Goal: Task Accomplishment & Management: Manage account settings

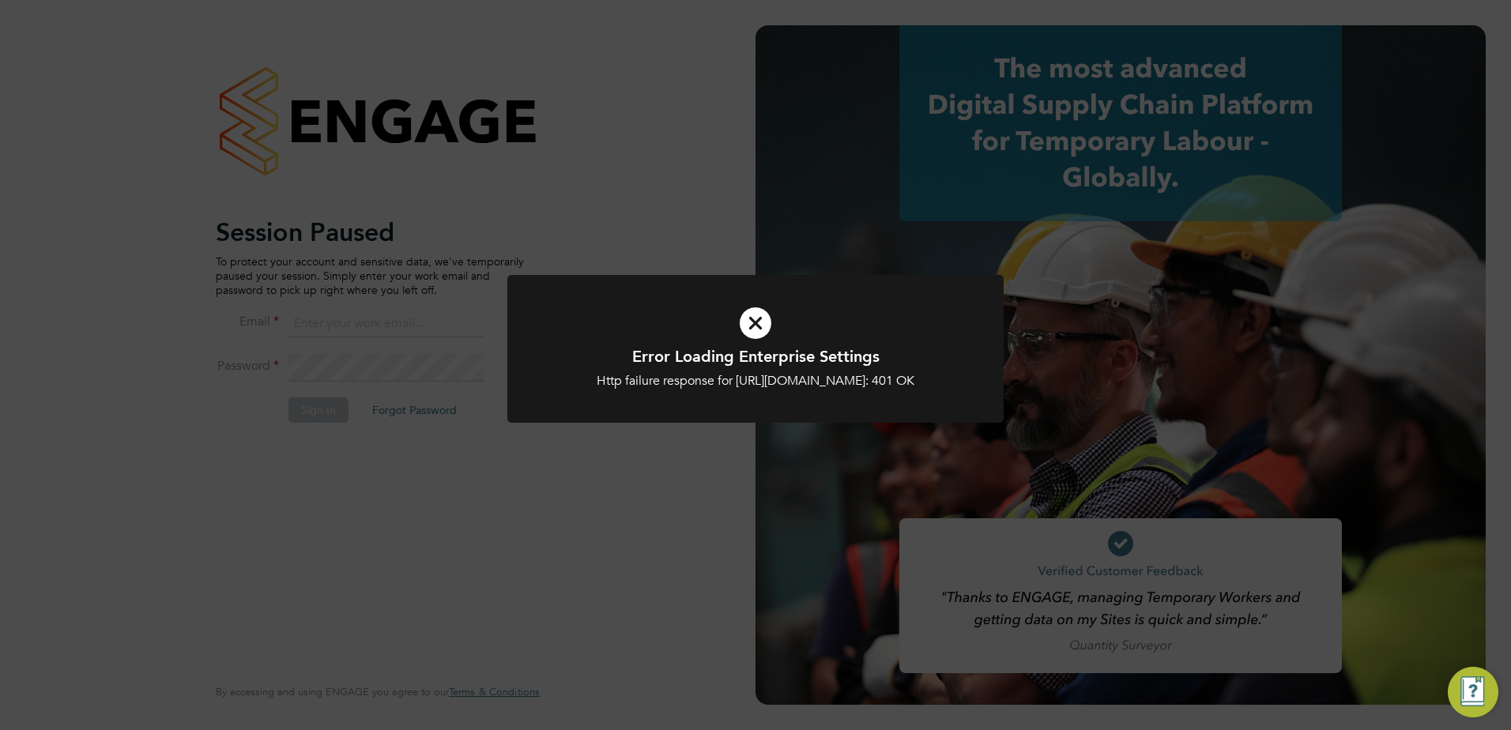
type input "fesouth@protocol.co.uk"
click at [296, 438] on div "Error Loading Enterprise Settings Http failure response for https://protocol.ap…" at bounding box center [755, 365] width 1511 height 730
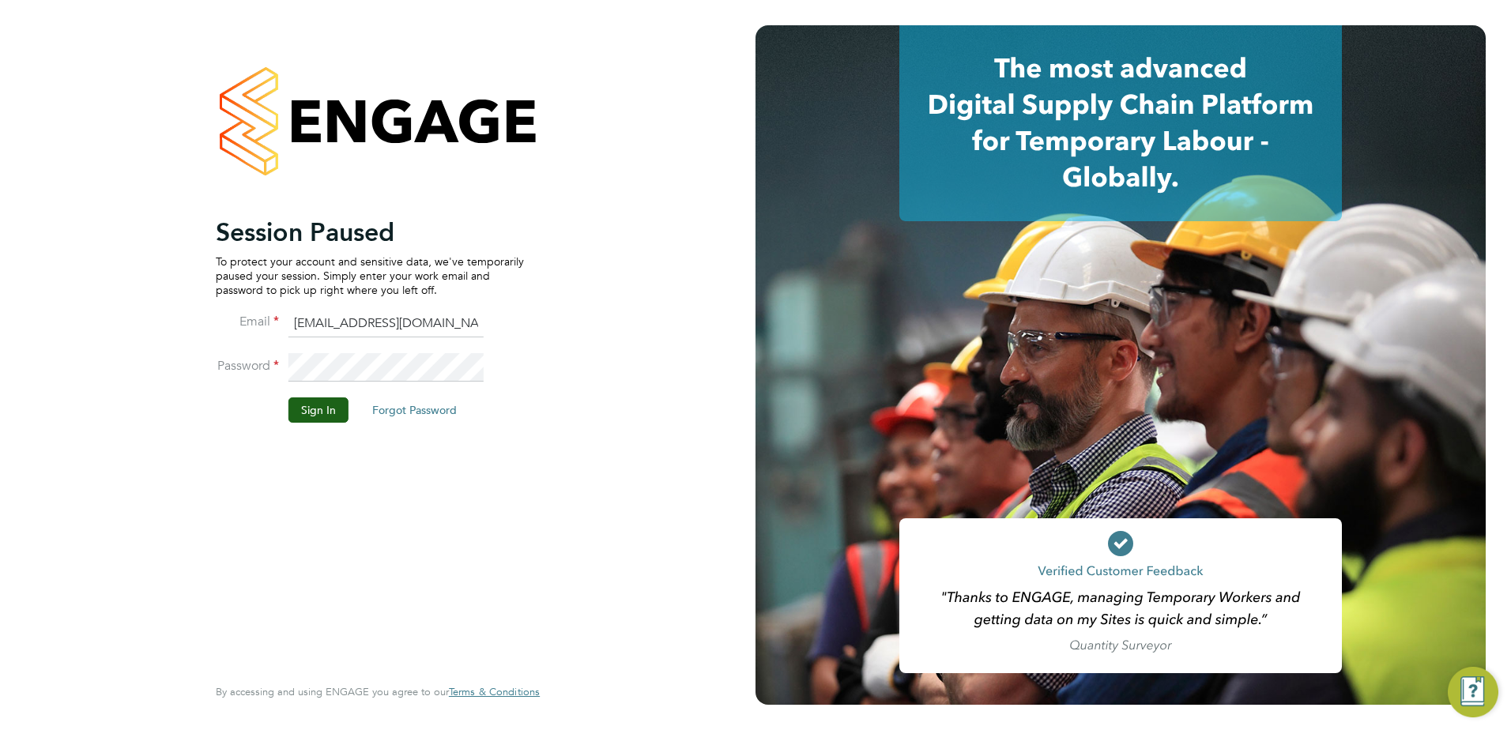
click at [333, 387] on li "Password" at bounding box center [370, 375] width 308 height 44
click at [327, 402] on button "Sign In" at bounding box center [318, 410] width 60 height 25
click at [0, 0] on div "Sorry, we are having problems connecting to our services." at bounding box center [0, 0] width 0 height 0
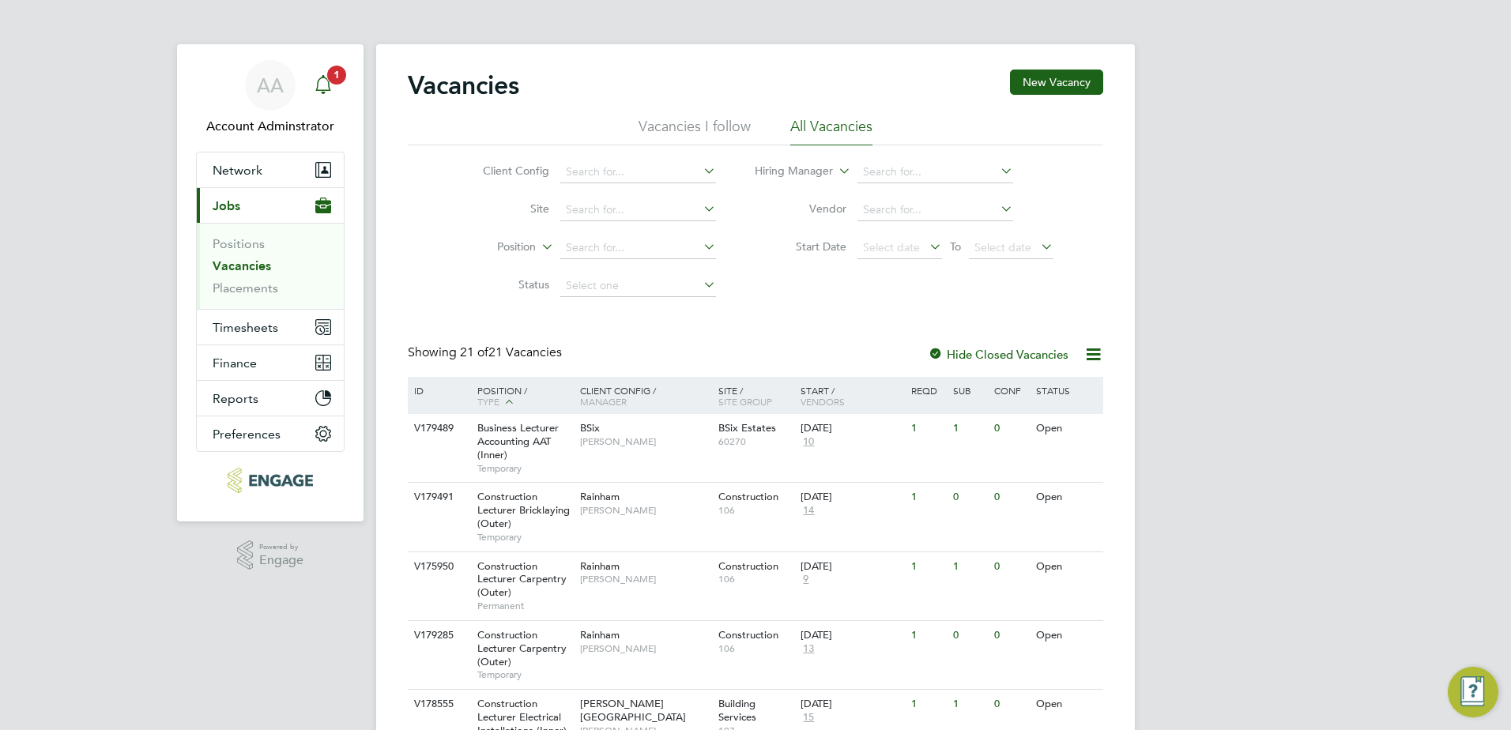
click at [329, 77] on span "1" at bounding box center [336, 75] width 19 height 19
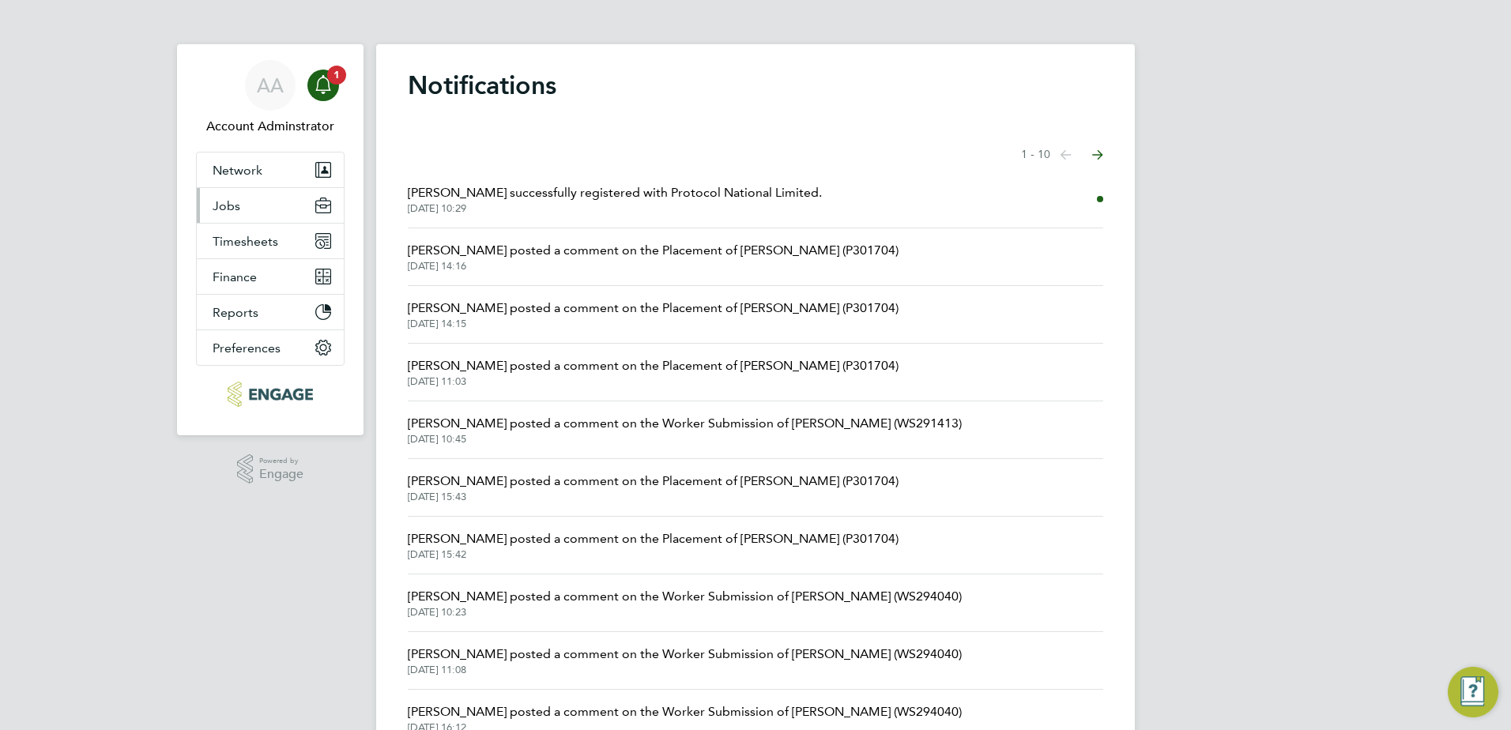
click at [243, 209] on button "Jobs" at bounding box center [270, 205] width 147 height 35
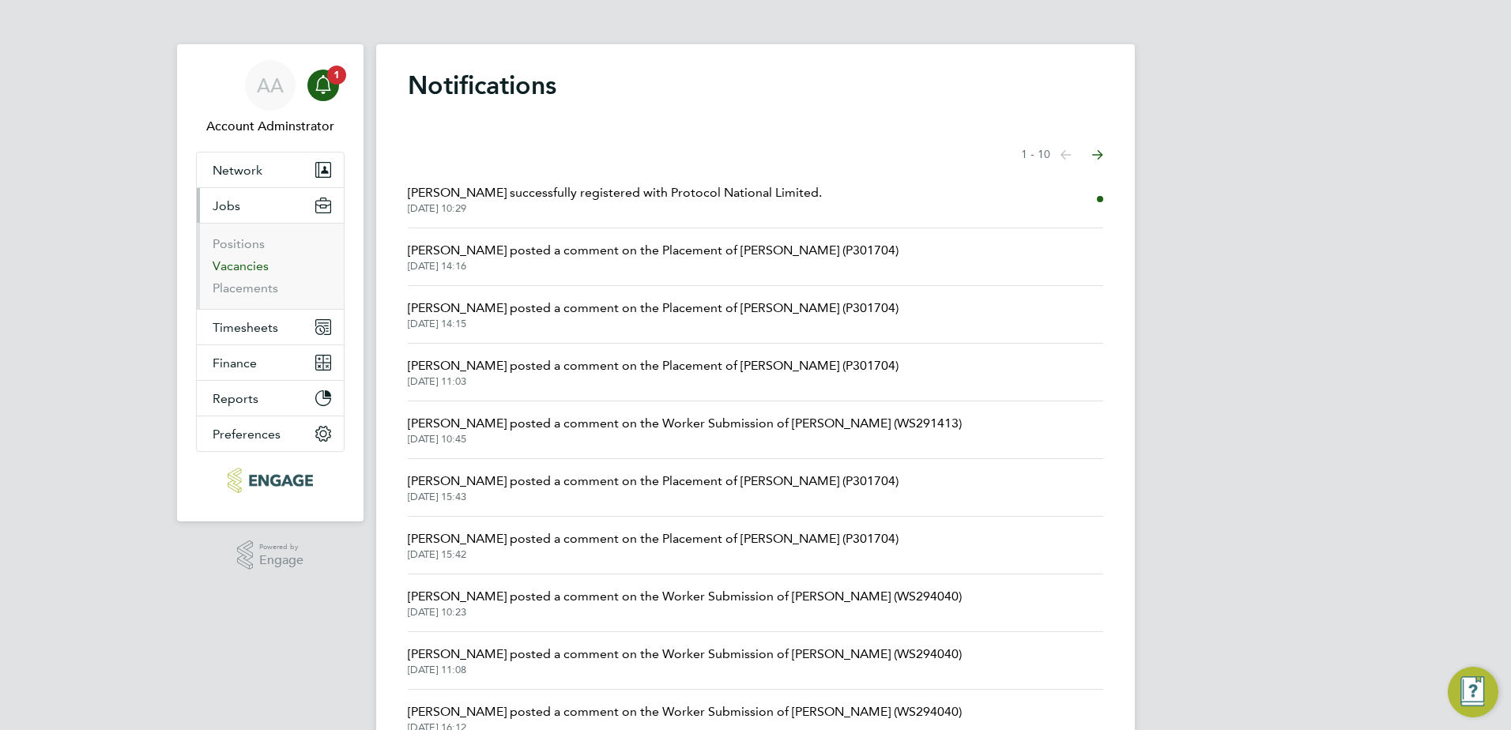
click at [239, 266] on link "Vacancies" at bounding box center [241, 265] width 56 height 15
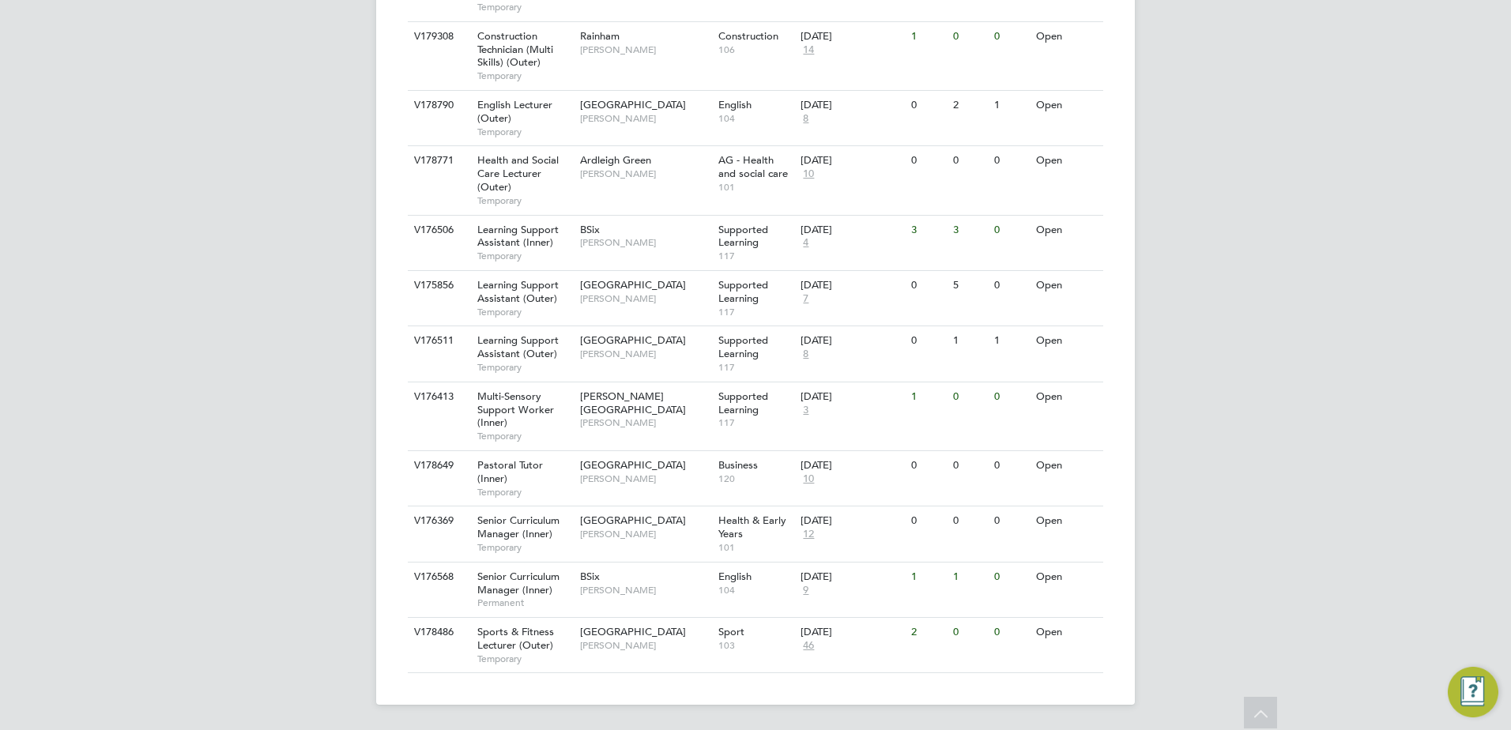
scroll to position [1082, 0]
click at [539, 654] on span "Temporary" at bounding box center [524, 659] width 95 height 13
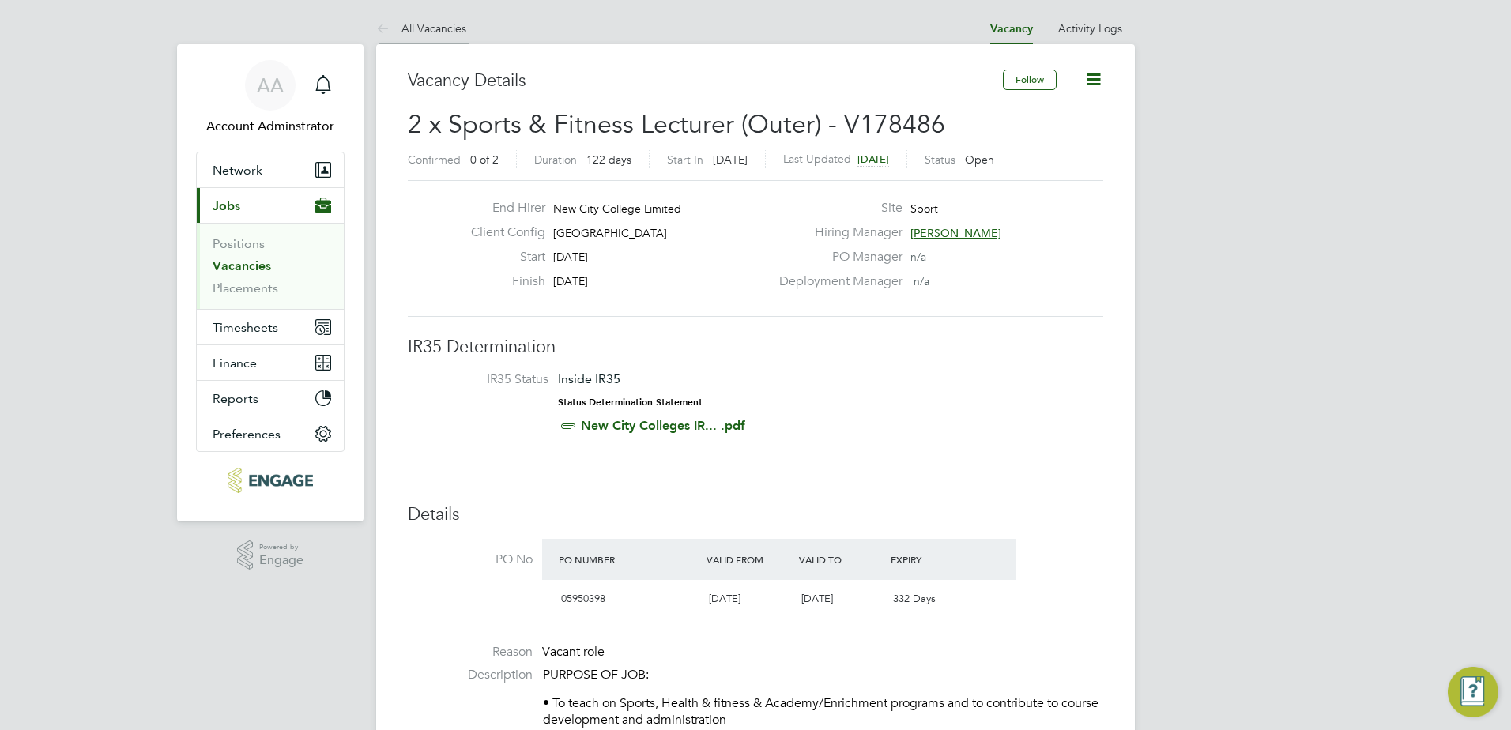
click at [453, 34] on link "All Vacancies" at bounding box center [421, 28] width 90 height 14
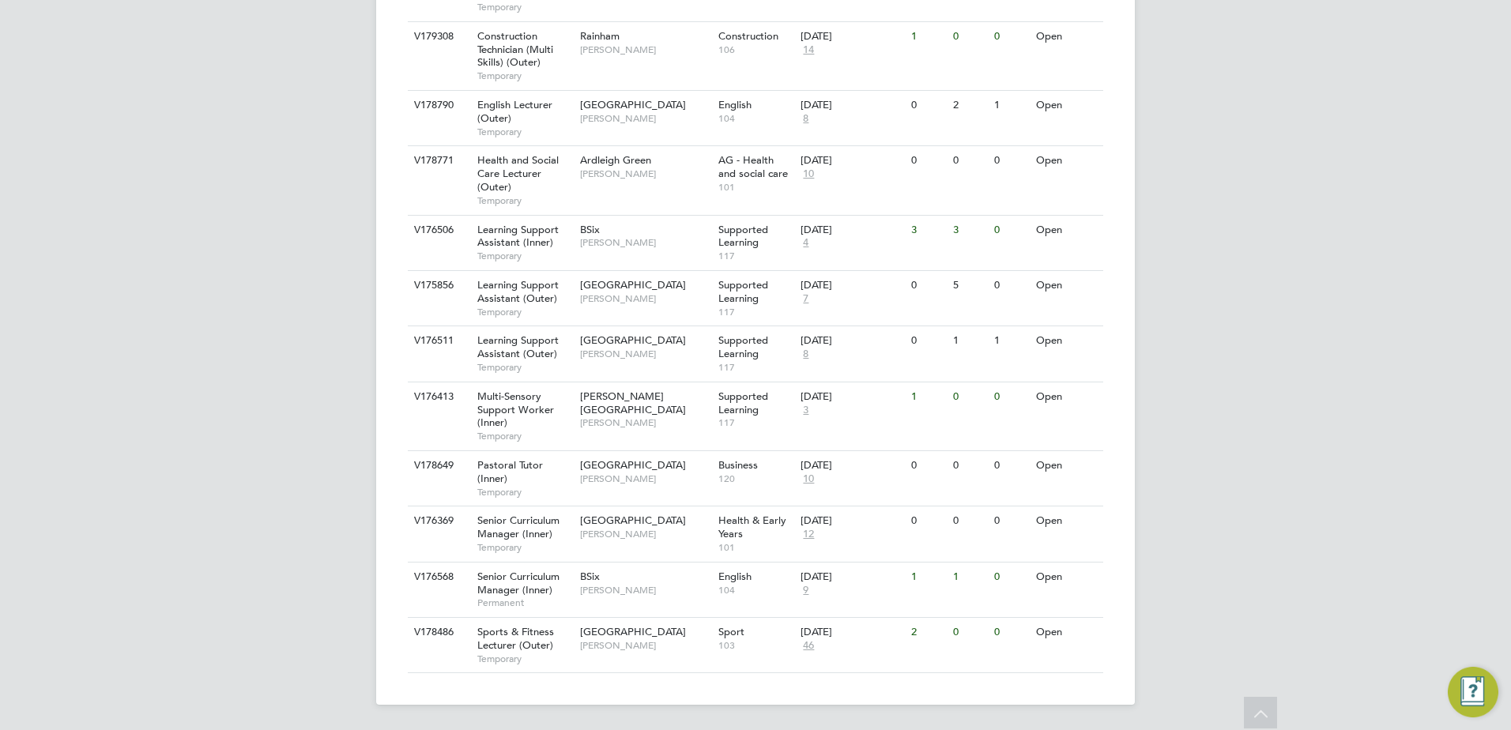
scroll to position [1081, 0]
click at [661, 417] on span "[PERSON_NAME]" at bounding box center [645, 423] width 130 height 13
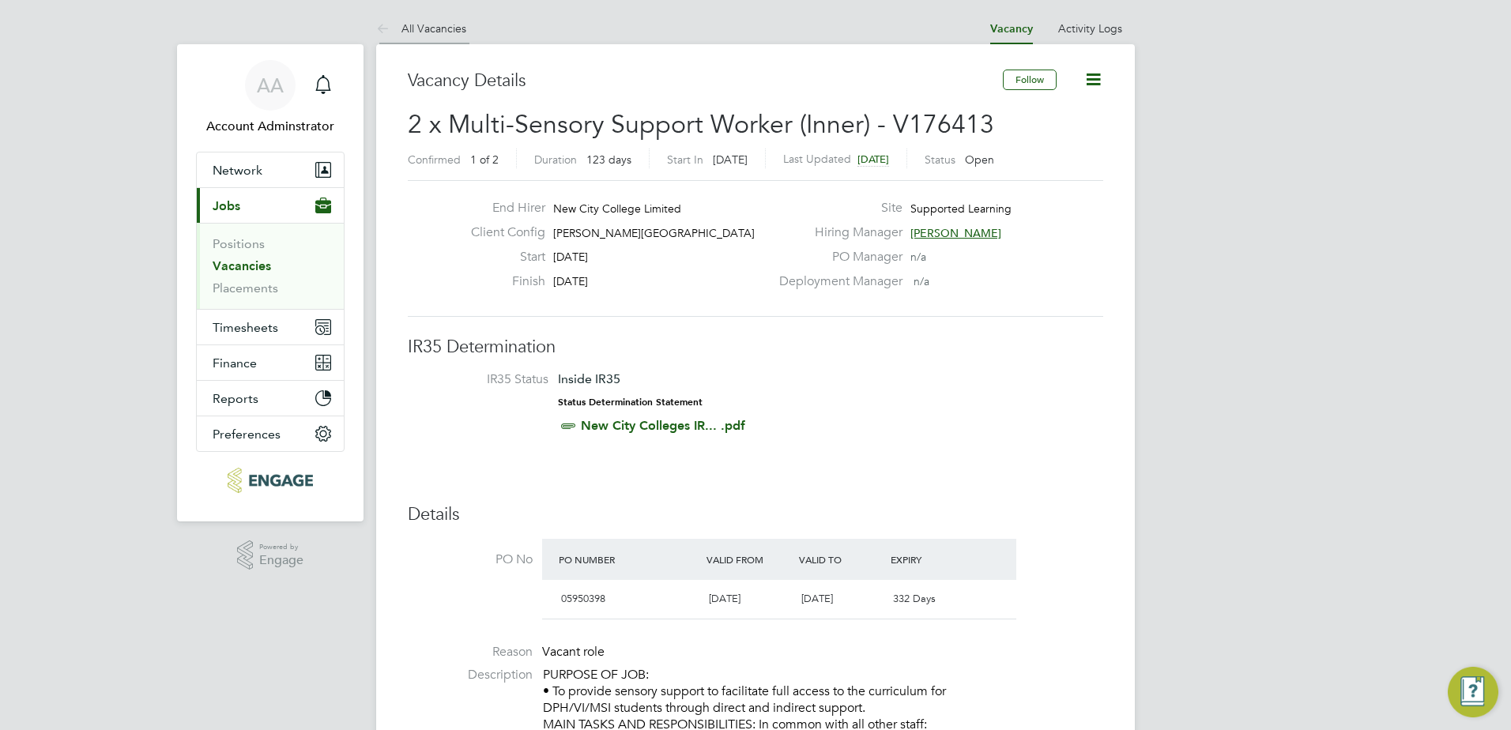
click at [426, 24] on link "All Vacancies" at bounding box center [421, 28] width 90 height 14
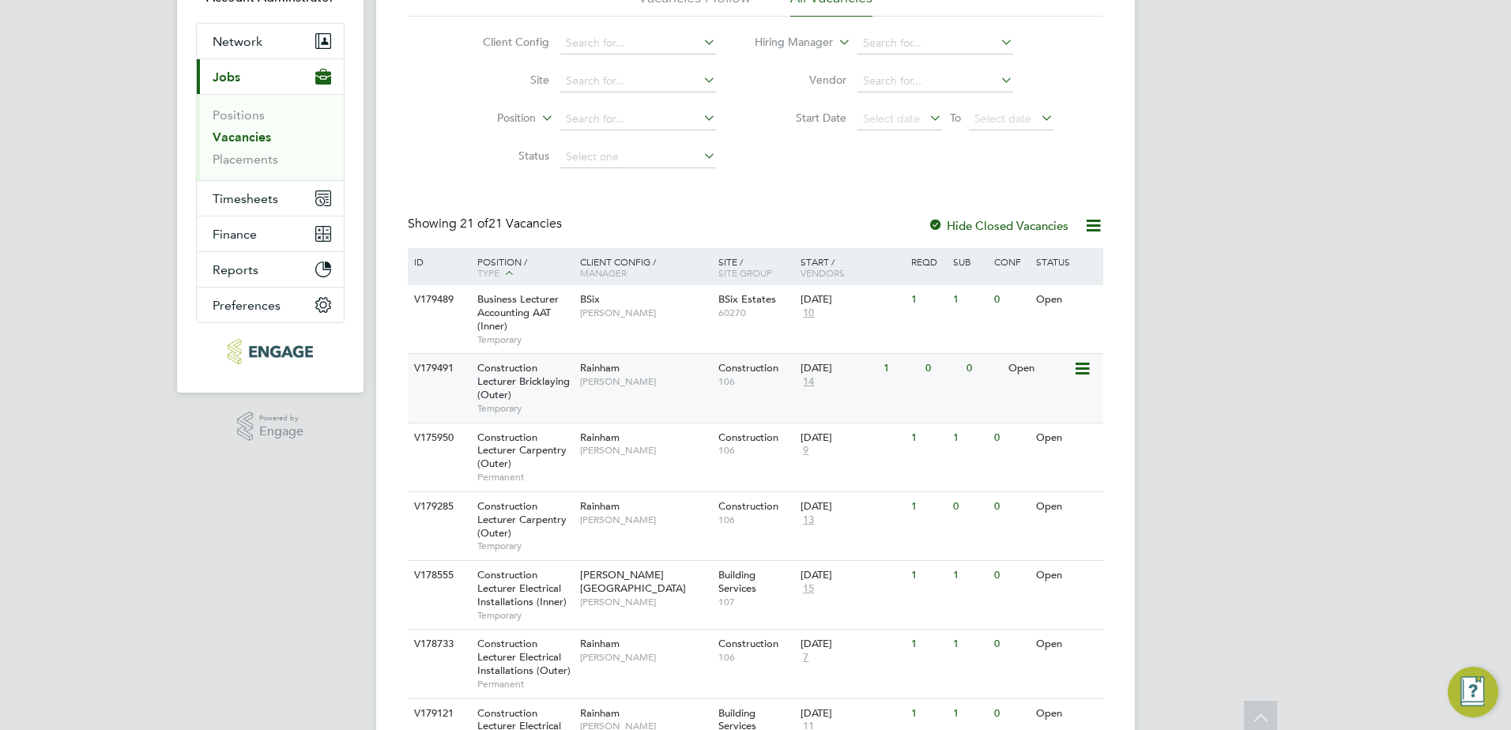
scroll to position [142, 0]
